Goal: Find specific page/section: Find specific page/section

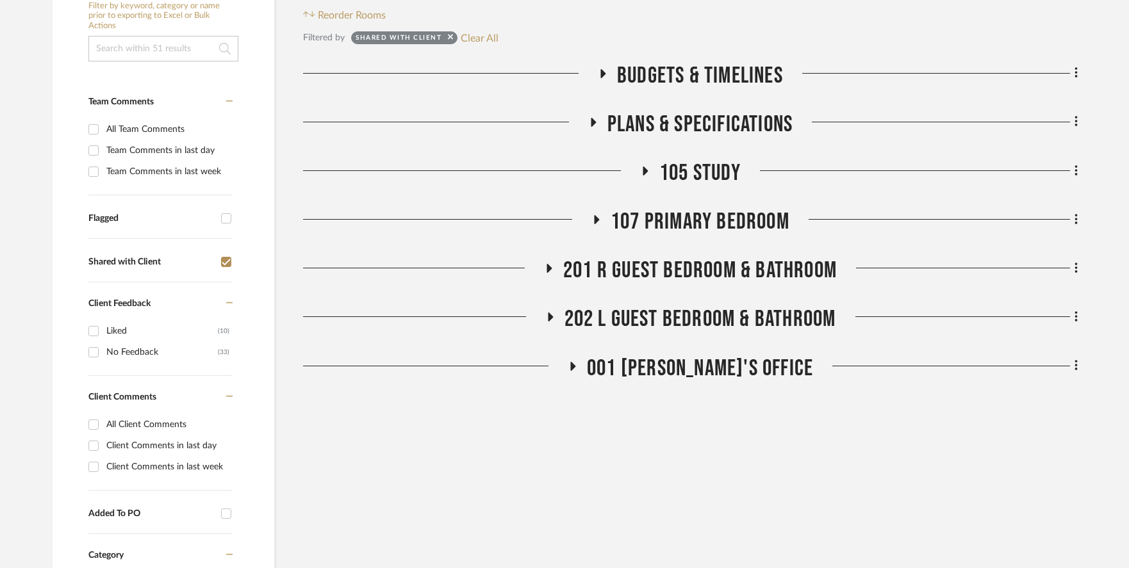
scroll to position [297, 0]
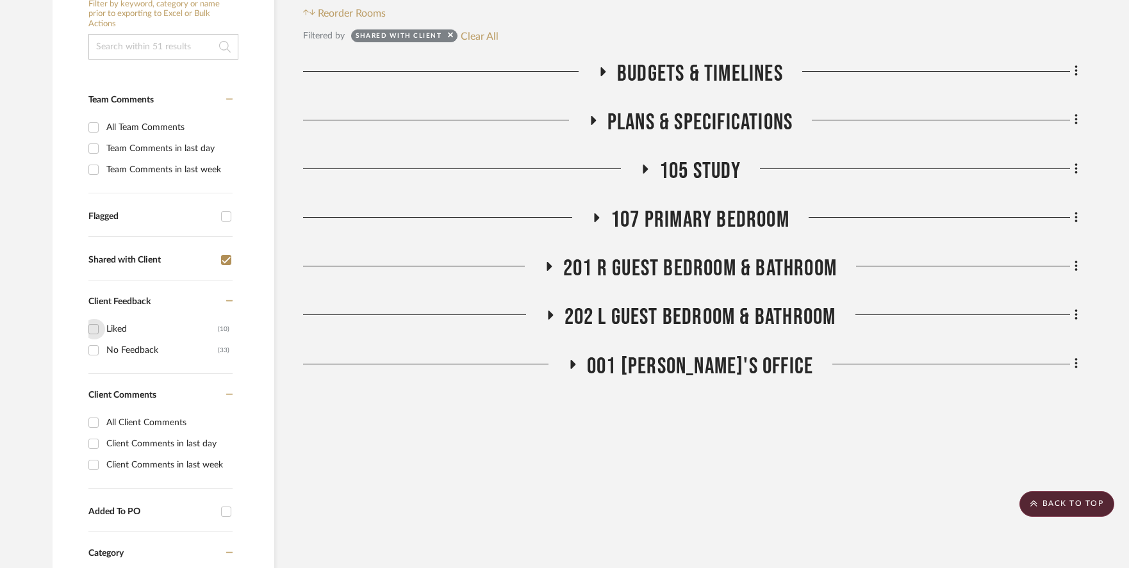
click at [90, 319] on input "Liked (10)" at bounding box center [93, 329] width 20 height 20
checkbox input "true"
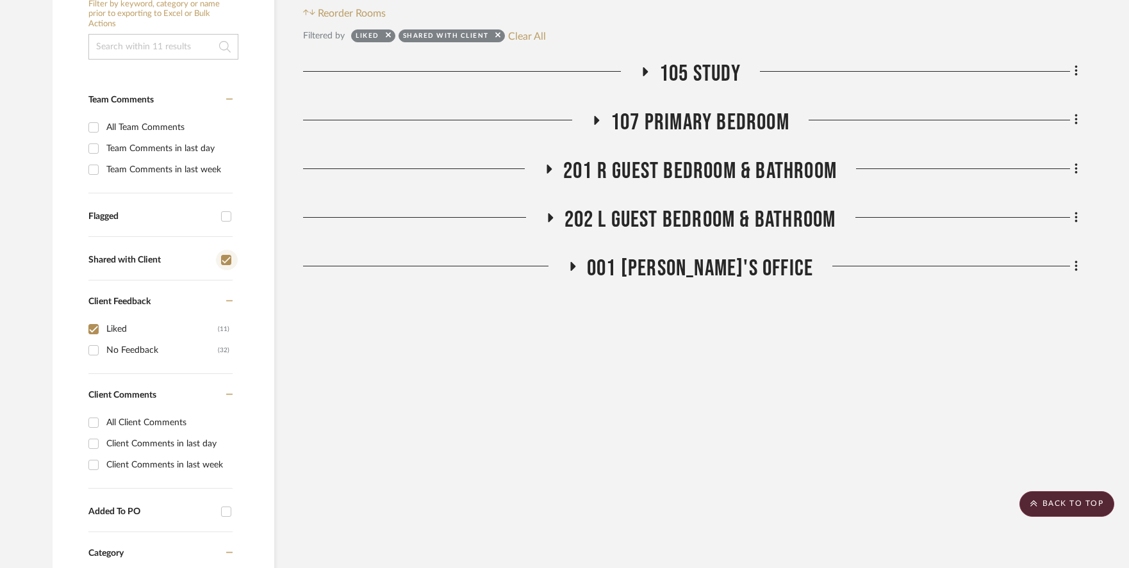
click at [226, 250] on input "Shared with Client" at bounding box center [226, 260] width 20 height 20
checkbox input "false"
click at [225, 319] on div "(11)" at bounding box center [224, 329] width 12 height 20
click at [104, 319] on input "Liked (11)" at bounding box center [93, 329] width 20 height 20
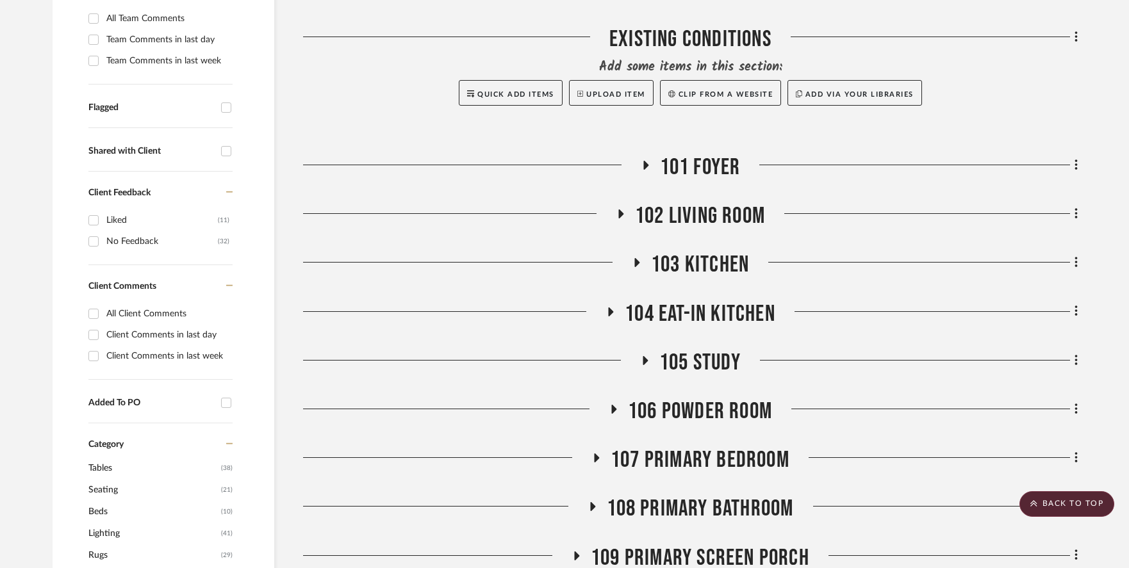
scroll to position [402, 0]
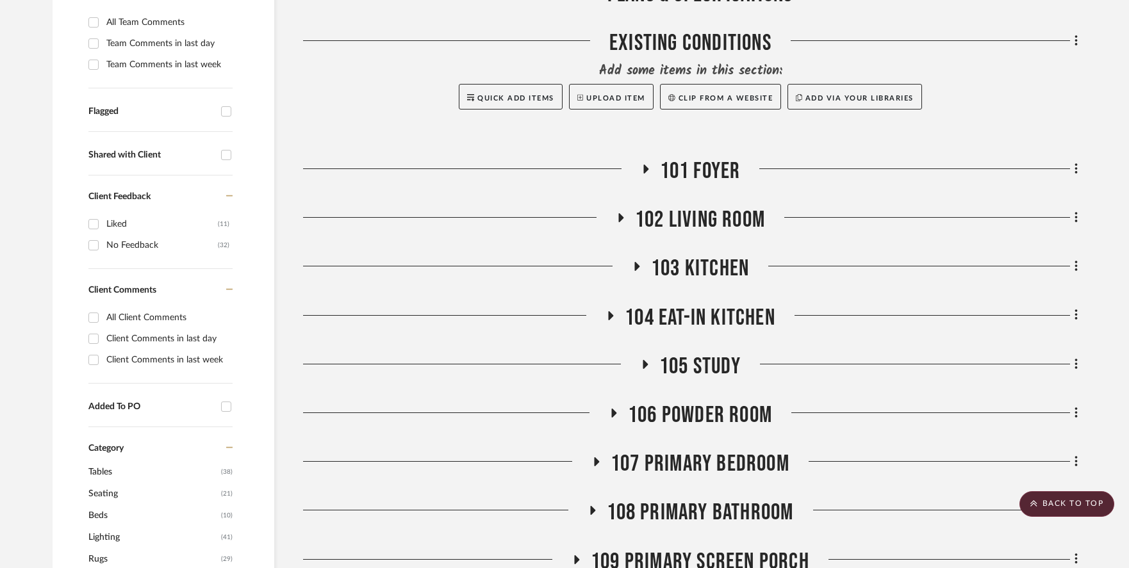
click at [117, 214] on div "Liked" at bounding box center [161, 224] width 111 height 20
click at [104, 214] on input "Liked (11)" at bounding box center [93, 224] width 20 height 20
checkbox input "true"
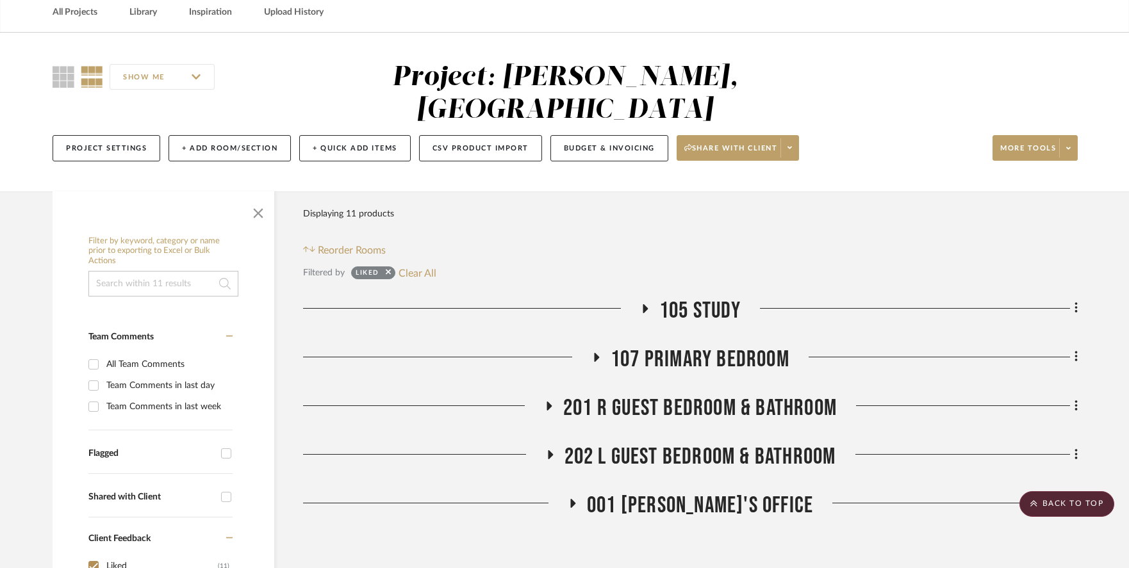
scroll to position [14, 0]
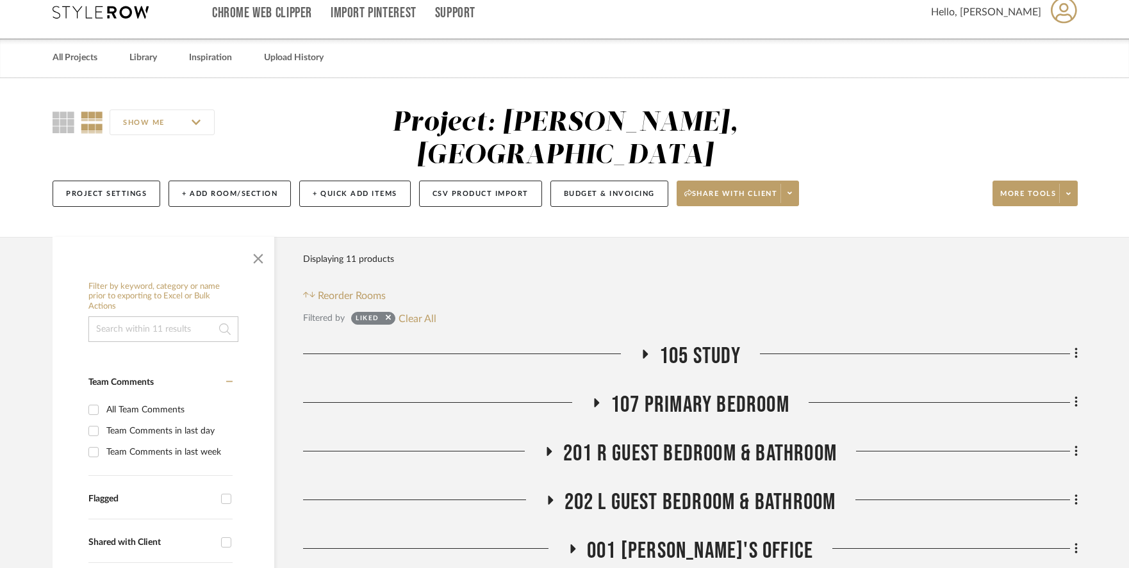
click at [686, 343] on span "105 Study" at bounding box center [699, 357] width 81 height 28
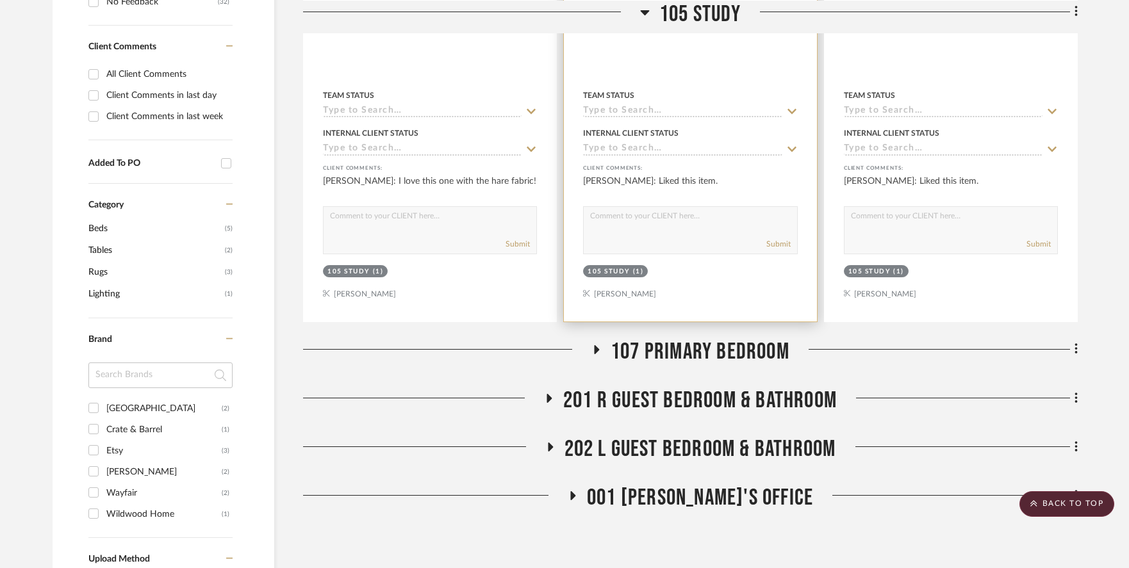
scroll to position [678, 0]
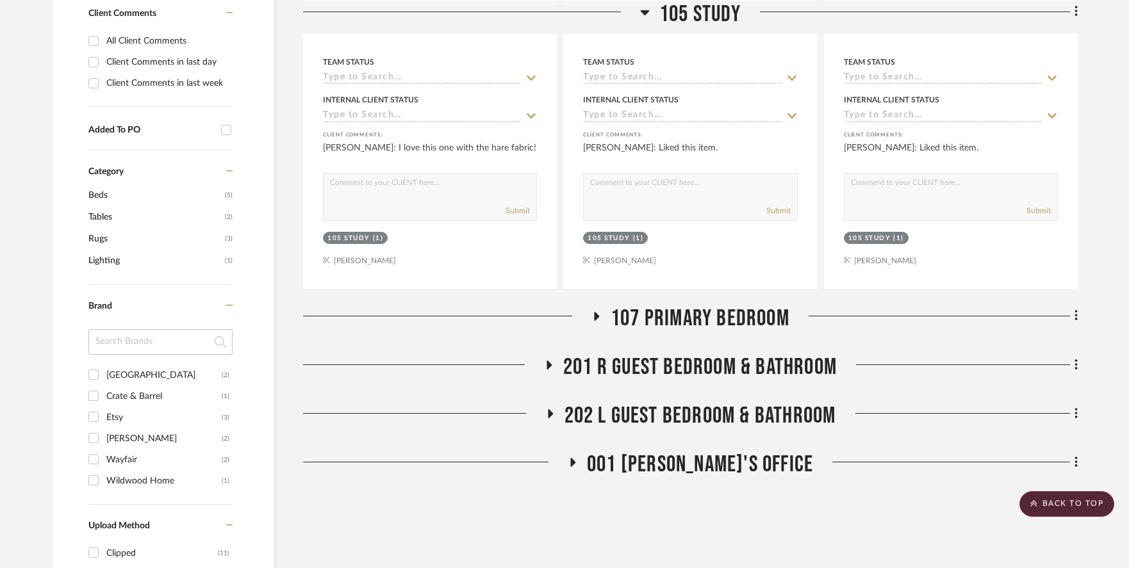
click at [665, 305] on span "107 Primary Bedroom" at bounding box center [699, 319] width 179 height 28
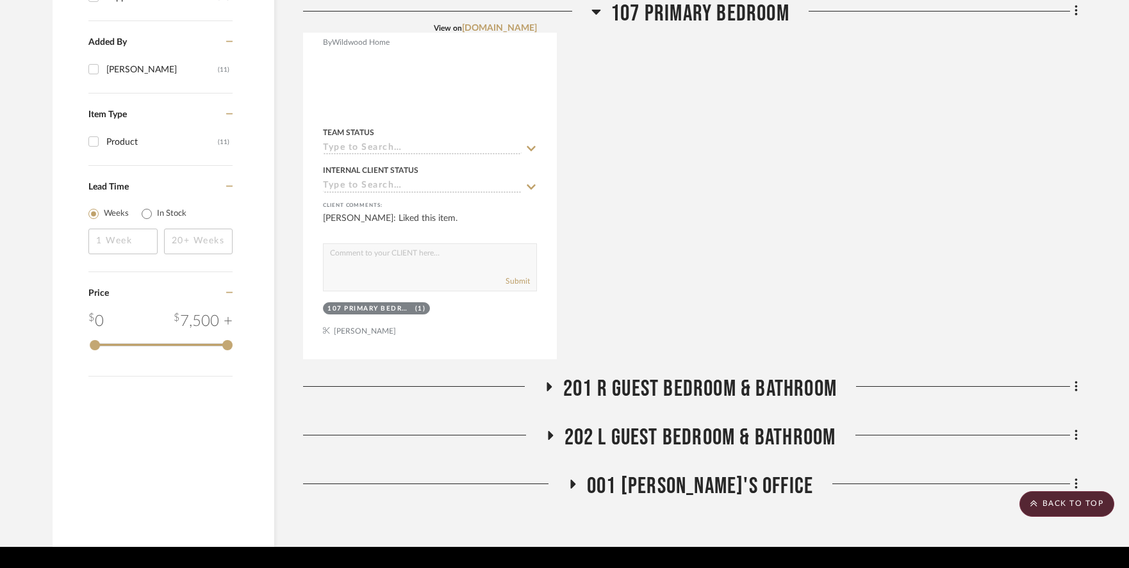
scroll to position [1238, 0]
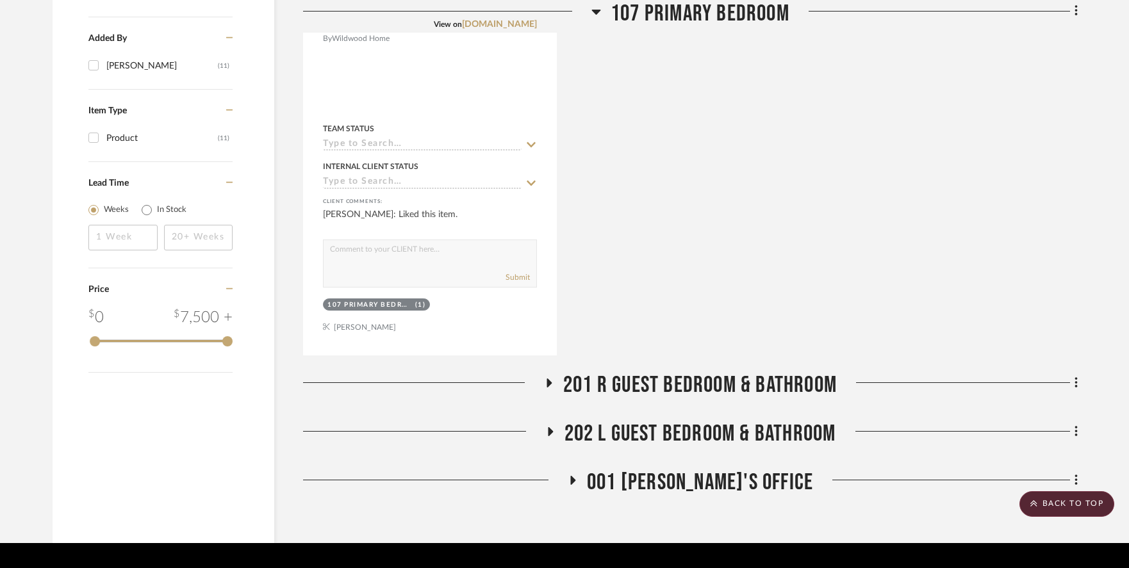
click at [714, 372] on span "201 R Guest Bedroom & Bathroom" at bounding box center [700, 386] width 274 height 28
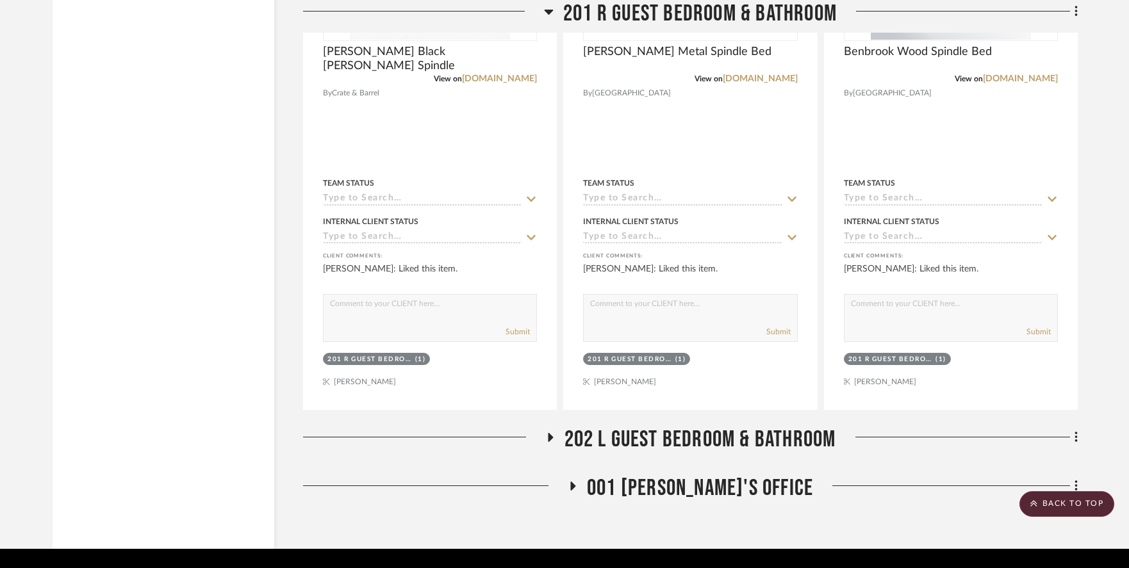
scroll to position [1815, 0]
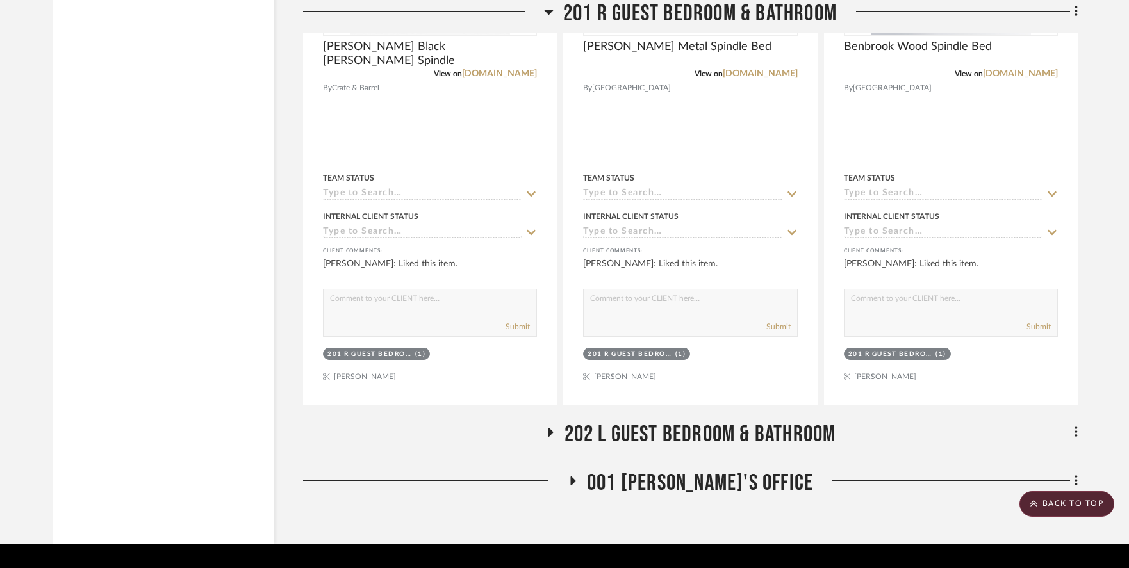
click at [742, 421] on span "202 L Guest Bedroom & Bathroom" at bounding box center [700, 435] width 272 height 28
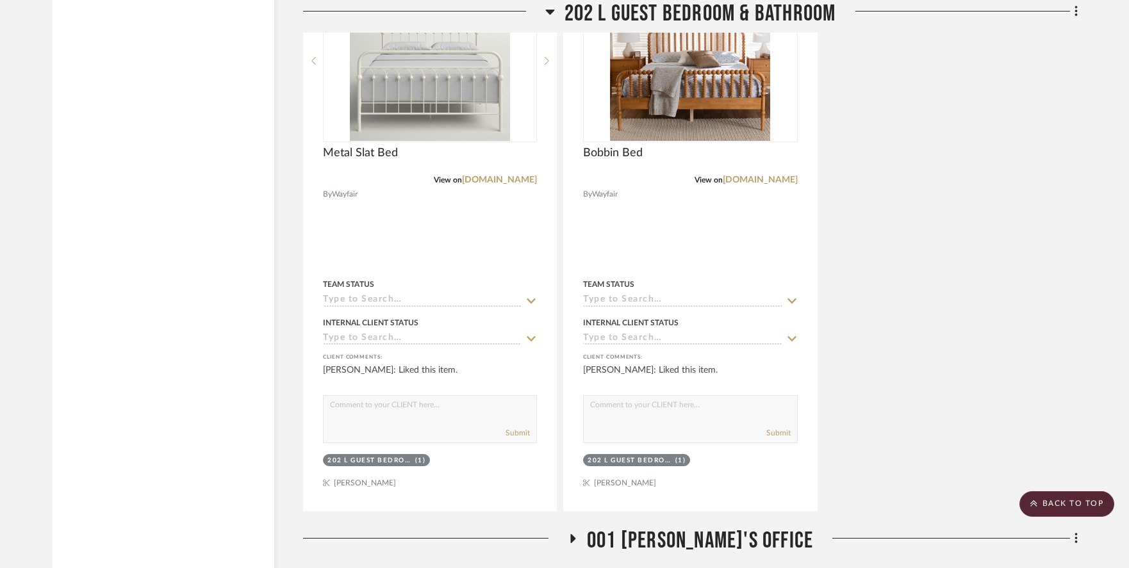
scroll to position [2393, 0]
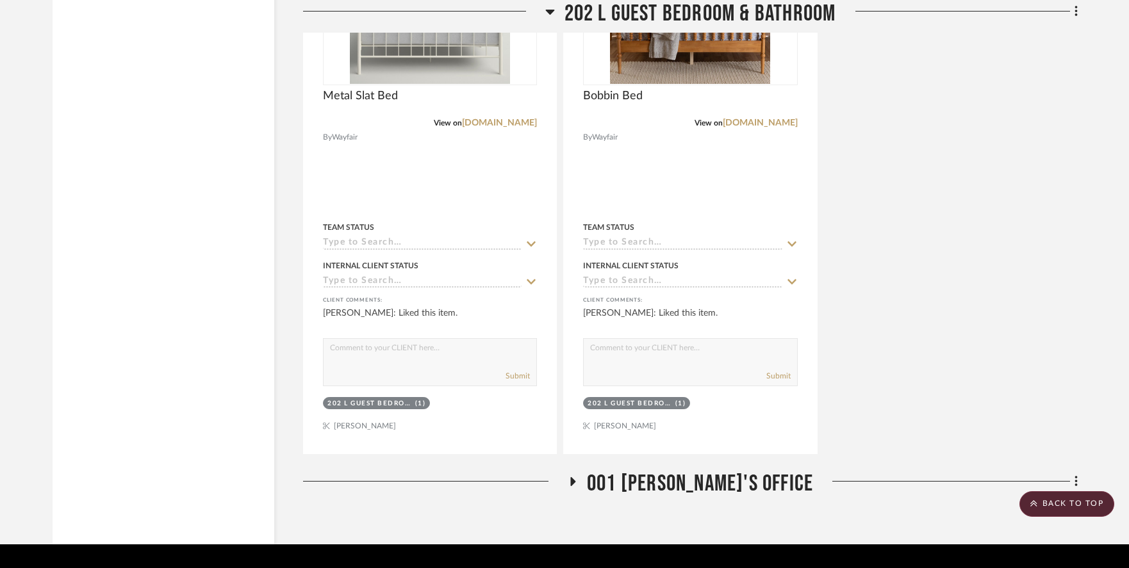
click at [694, 470] on span "001 [PERSON_NAME]'s Office" at bounding box center [700, 484] width 226 height 28
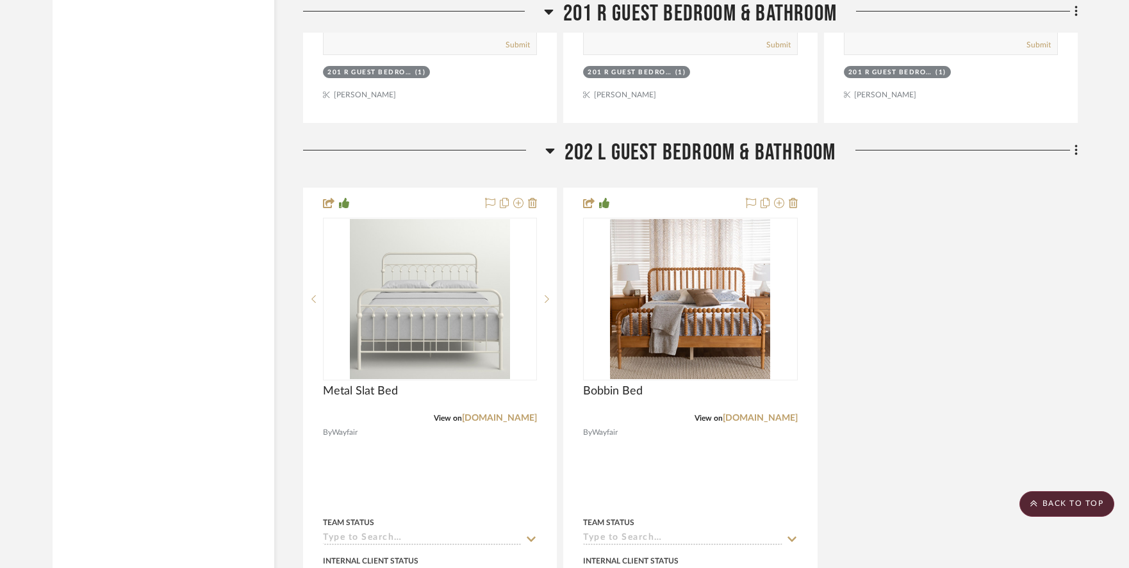
scroll to position [2059, 0]
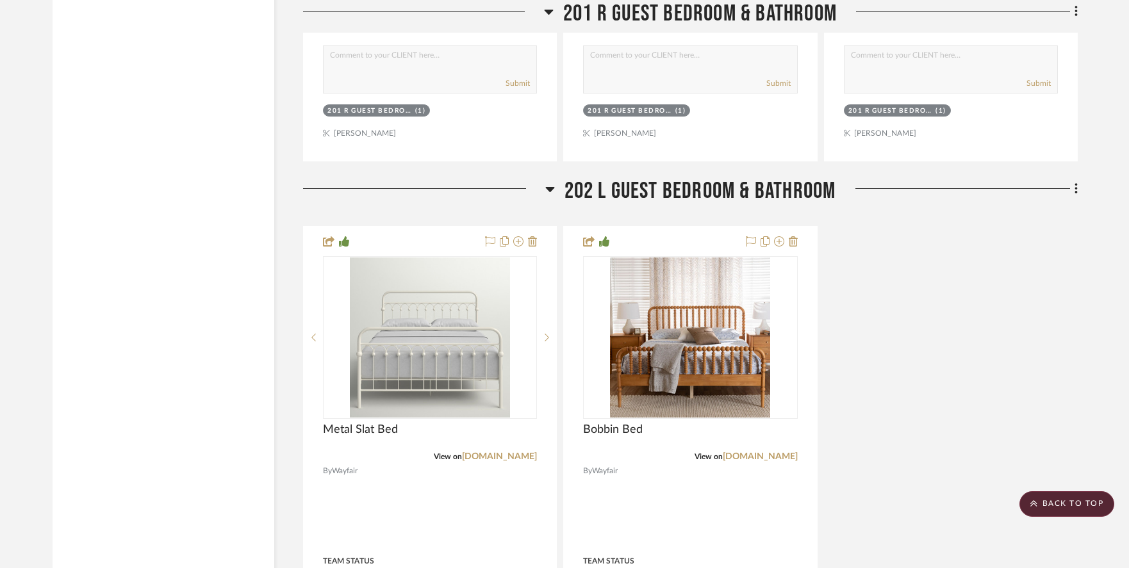
click at [546, 181] on icon at bounding box center [550, 188] width 10 height 15
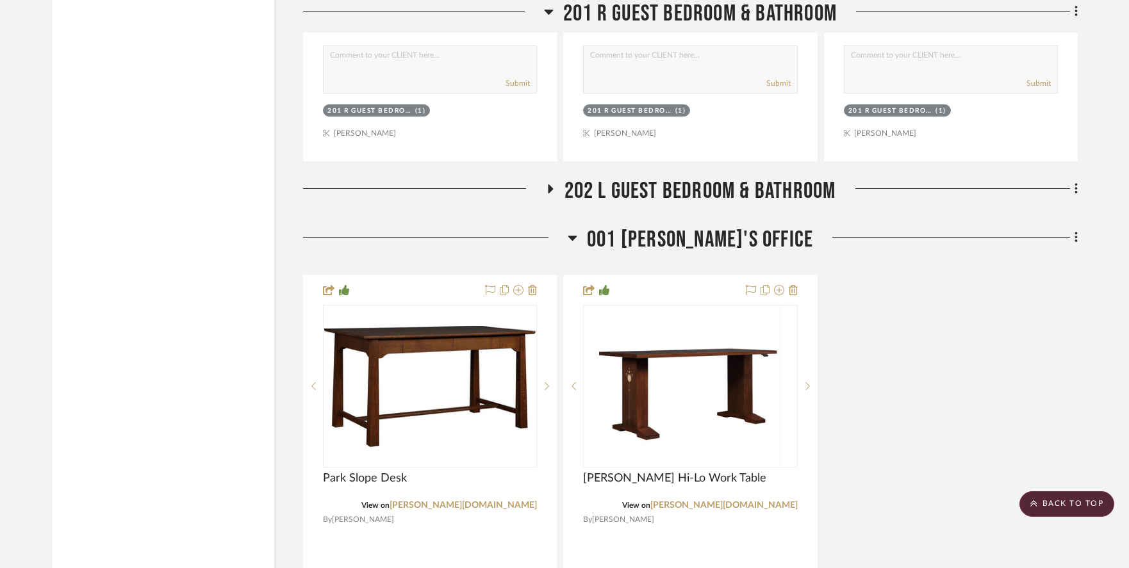
click at [549, 10] on icon at bounding box center [548, 12] width 9 height 5
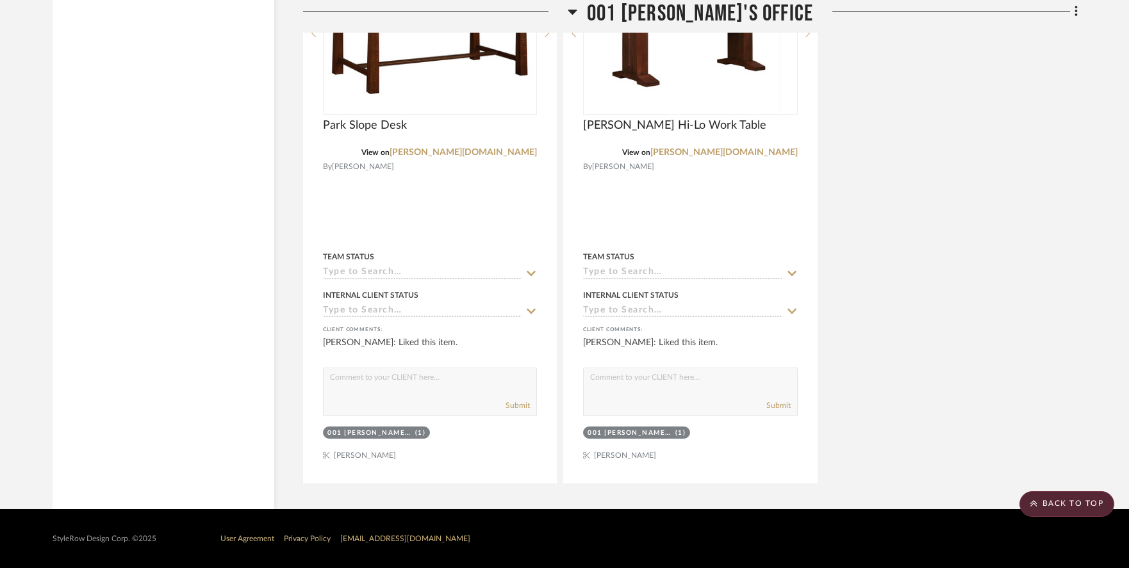
scroll to position [1799, 0]
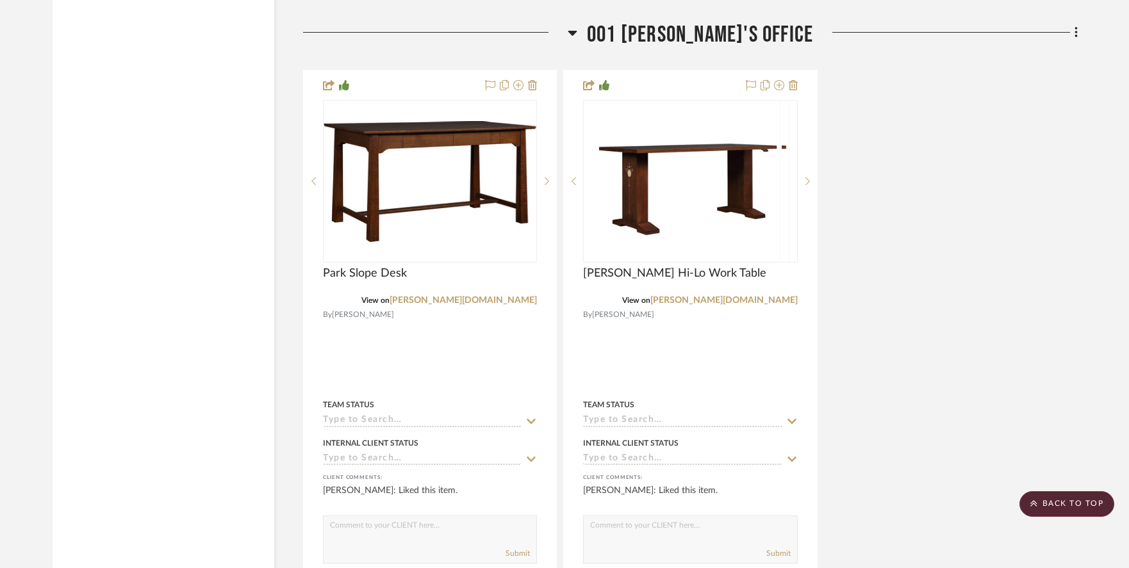
click at [577, 31] on icon at bounding box center [572, 33] width 9 height 5
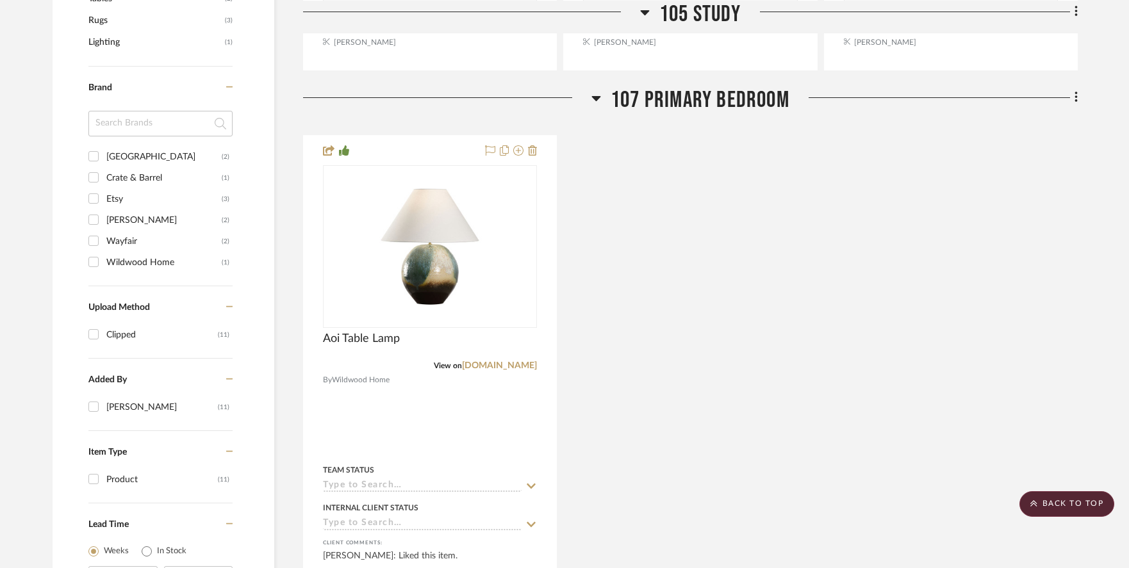
scroll to position [730, 0]
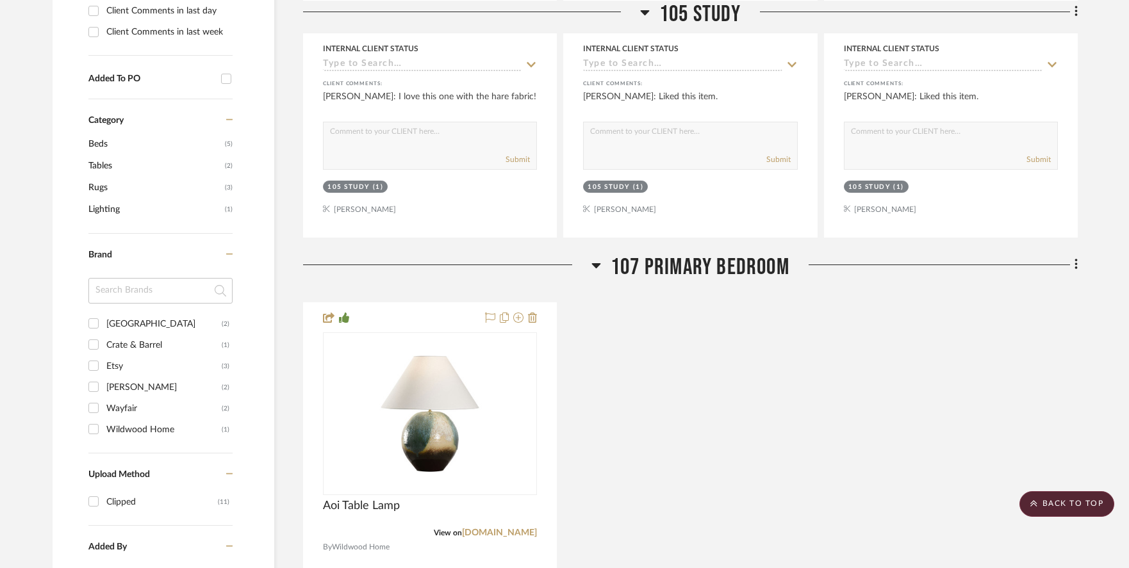
click at [595, 258] on icon at bounding box center [596, 265] width 10 height 15
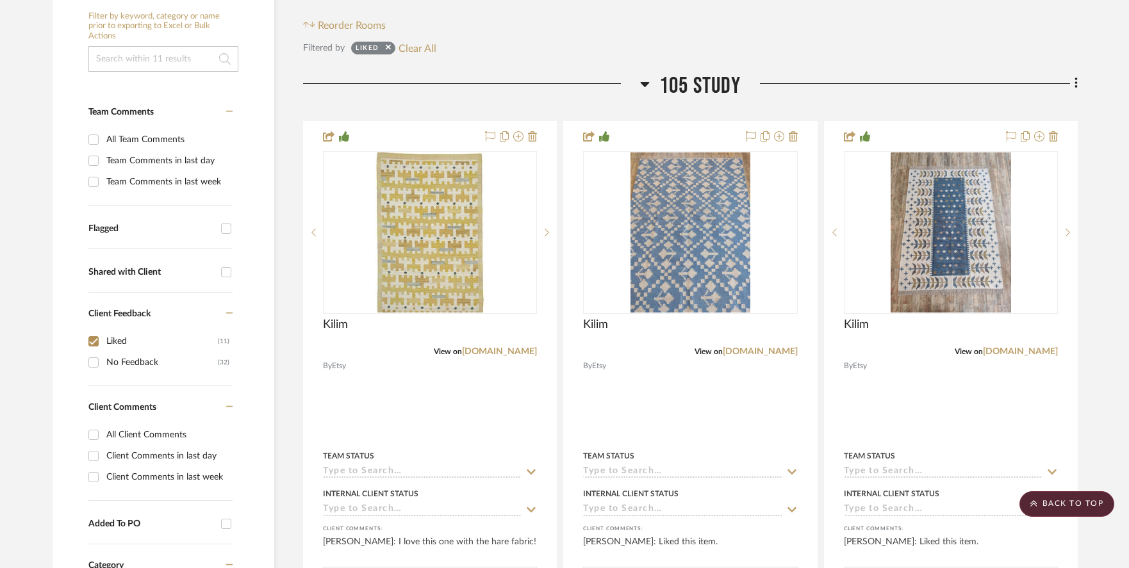
scroll to position [247, 0]
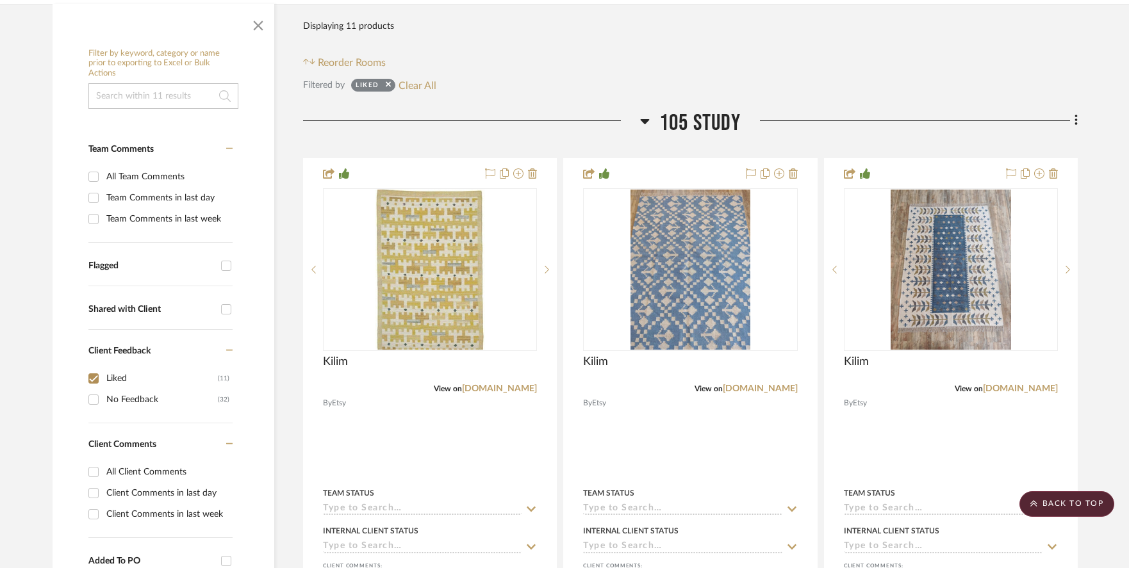
click at [649, 113] on icon at bounding box center [645, 120] width 10 height 15
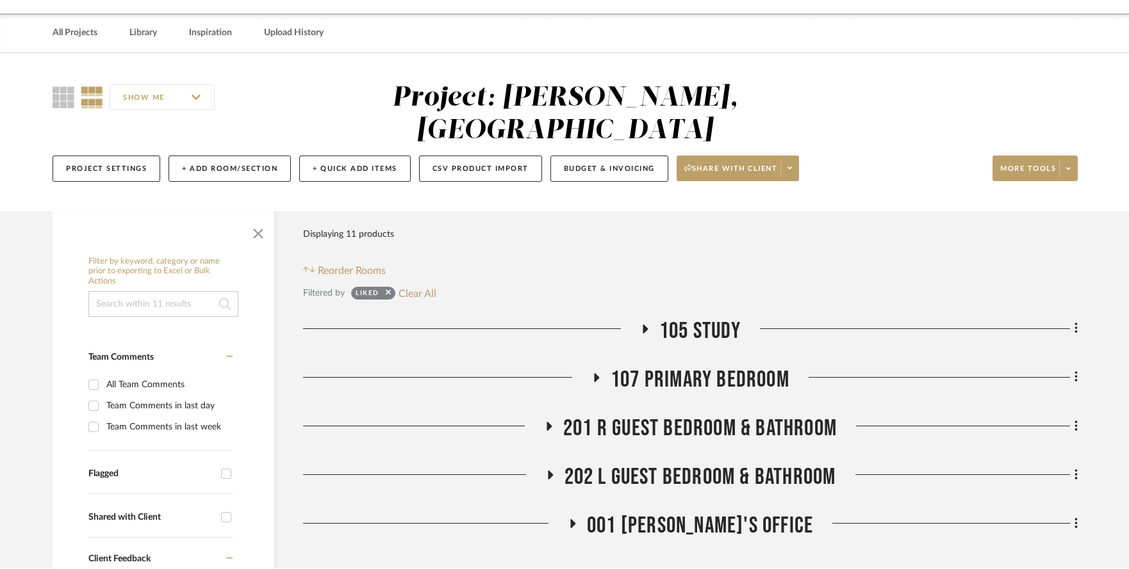
scroll to position [0, 0]
